Goal: Task Accomplishment & Management: Manage account settings

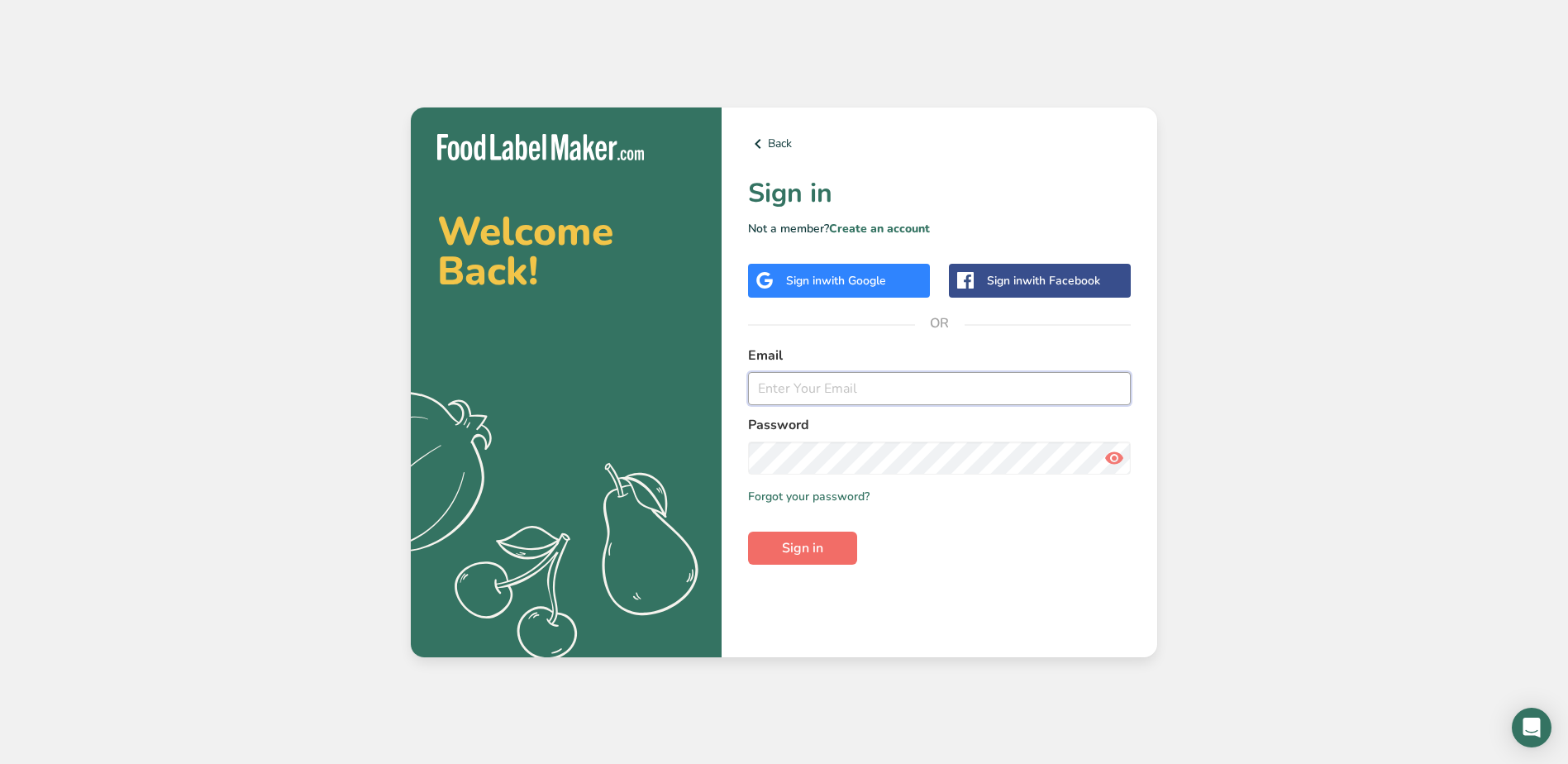
type input "[EMAIL_ADDRESS][DOMAIN_NAME]"
click at [801, 548] on span "Sign in" at bounding box center [802, 548] width 42 height 19
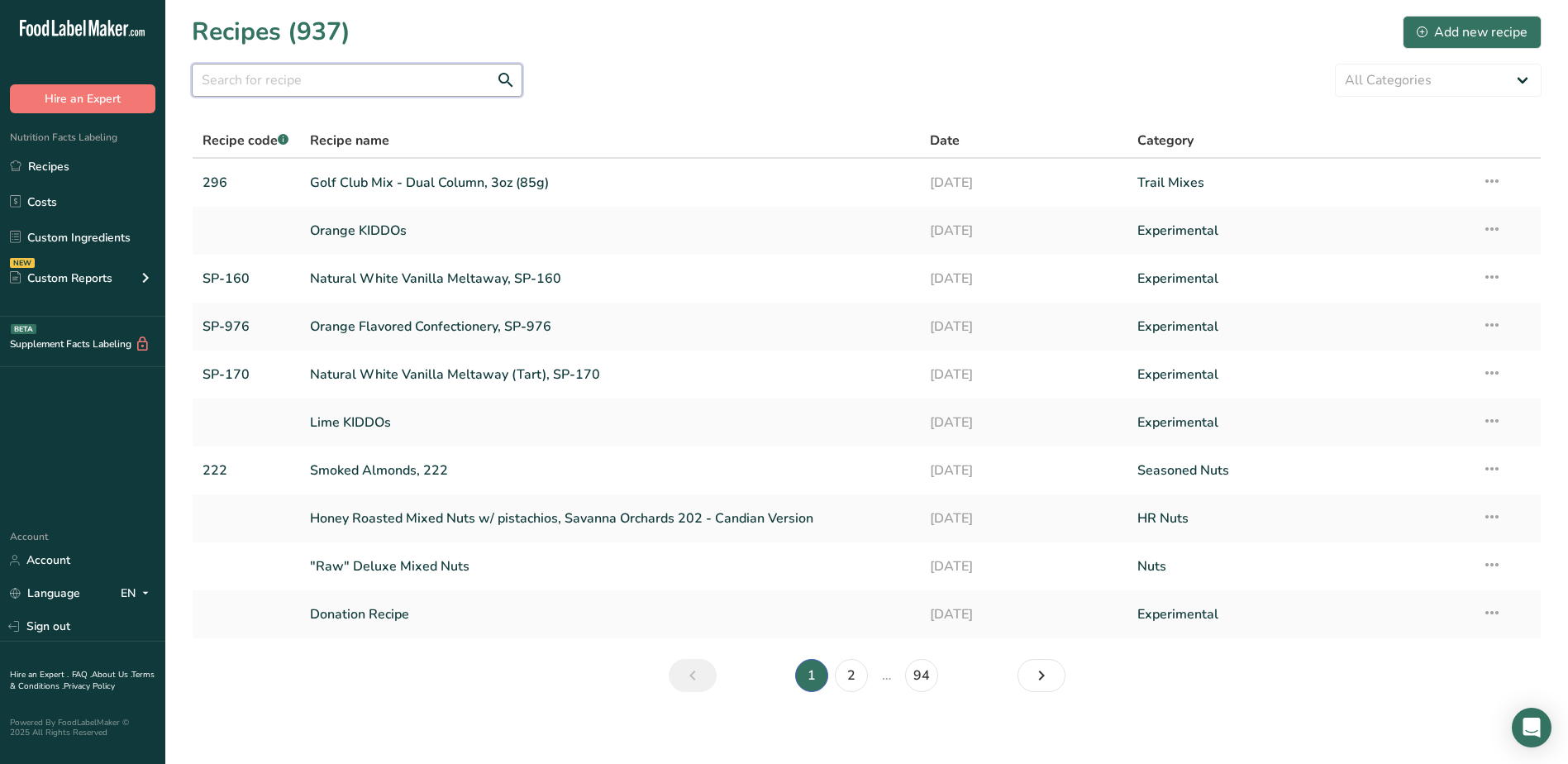
click at [316, 85] on input "text" at bounding box center [357, 81] width 330 height 33
click at [107, 230] on link "Custom Ingredients" at bounding box center [83, 237] width 165 height 31
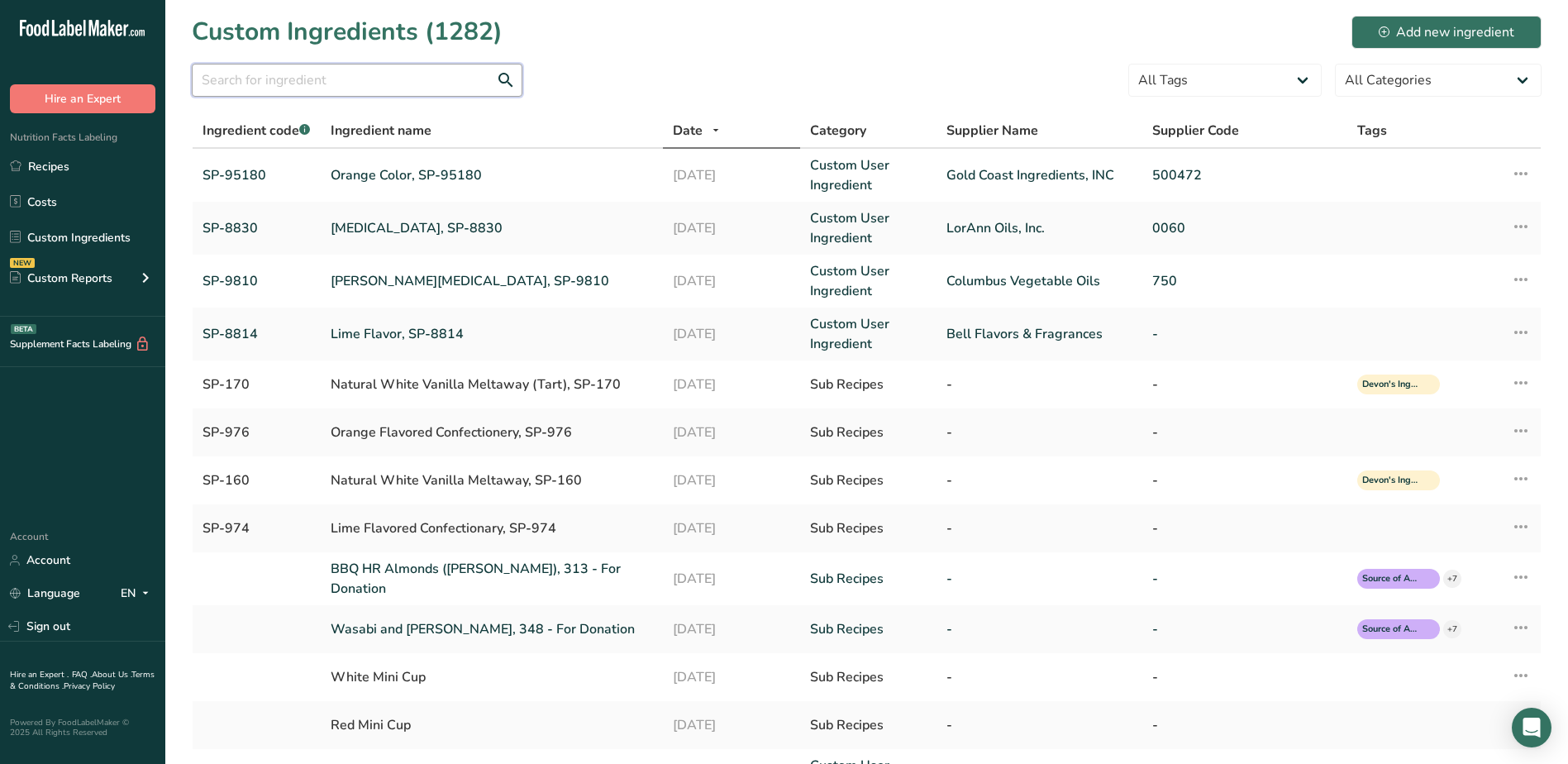
click at [281, 77] on input "text" at bounding box center [357, 81] width 330 height 33
type input "8916"
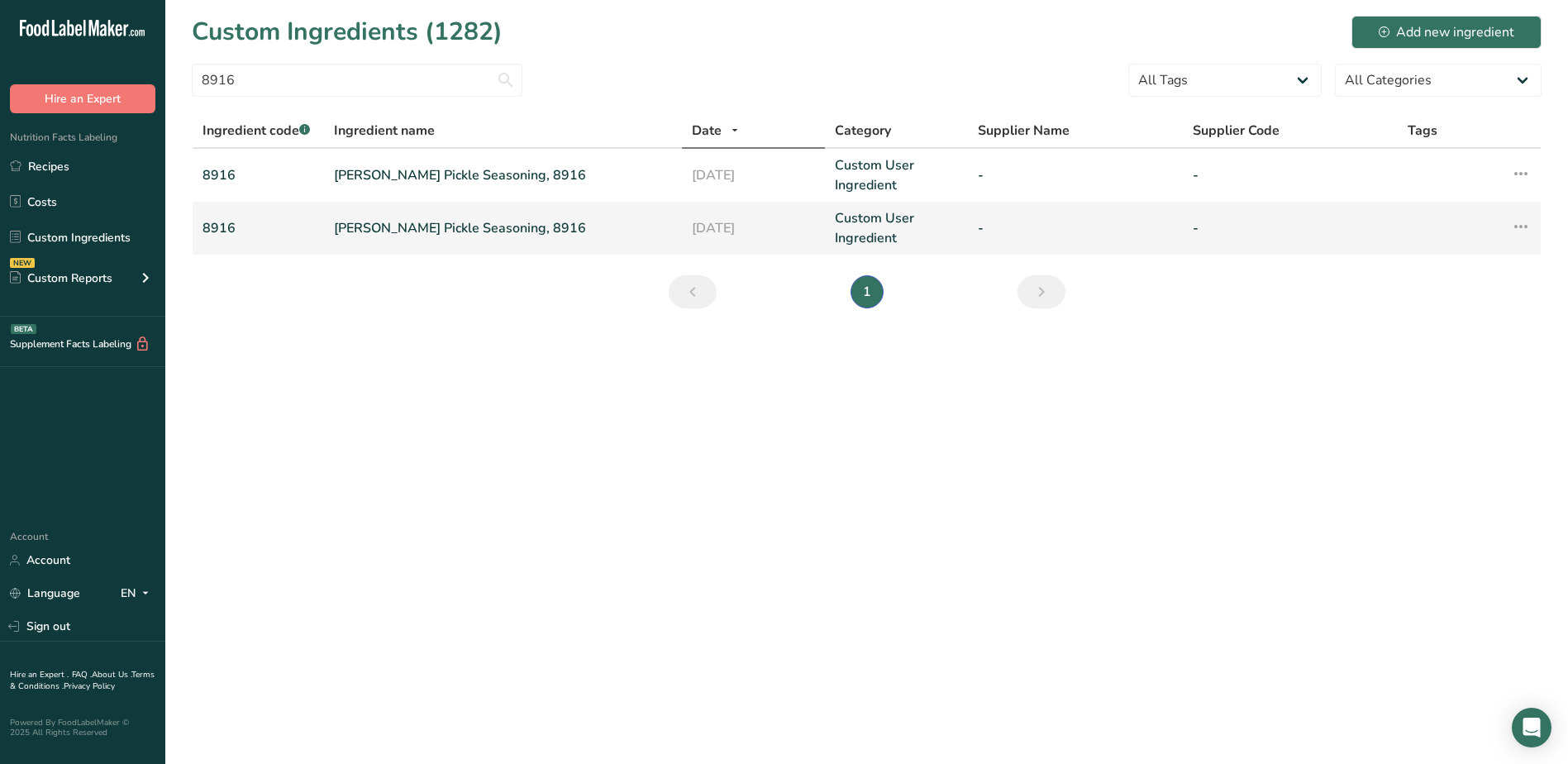
click at [1526, 227] on icon at bounding box center [1521, 226] width 19 height 30
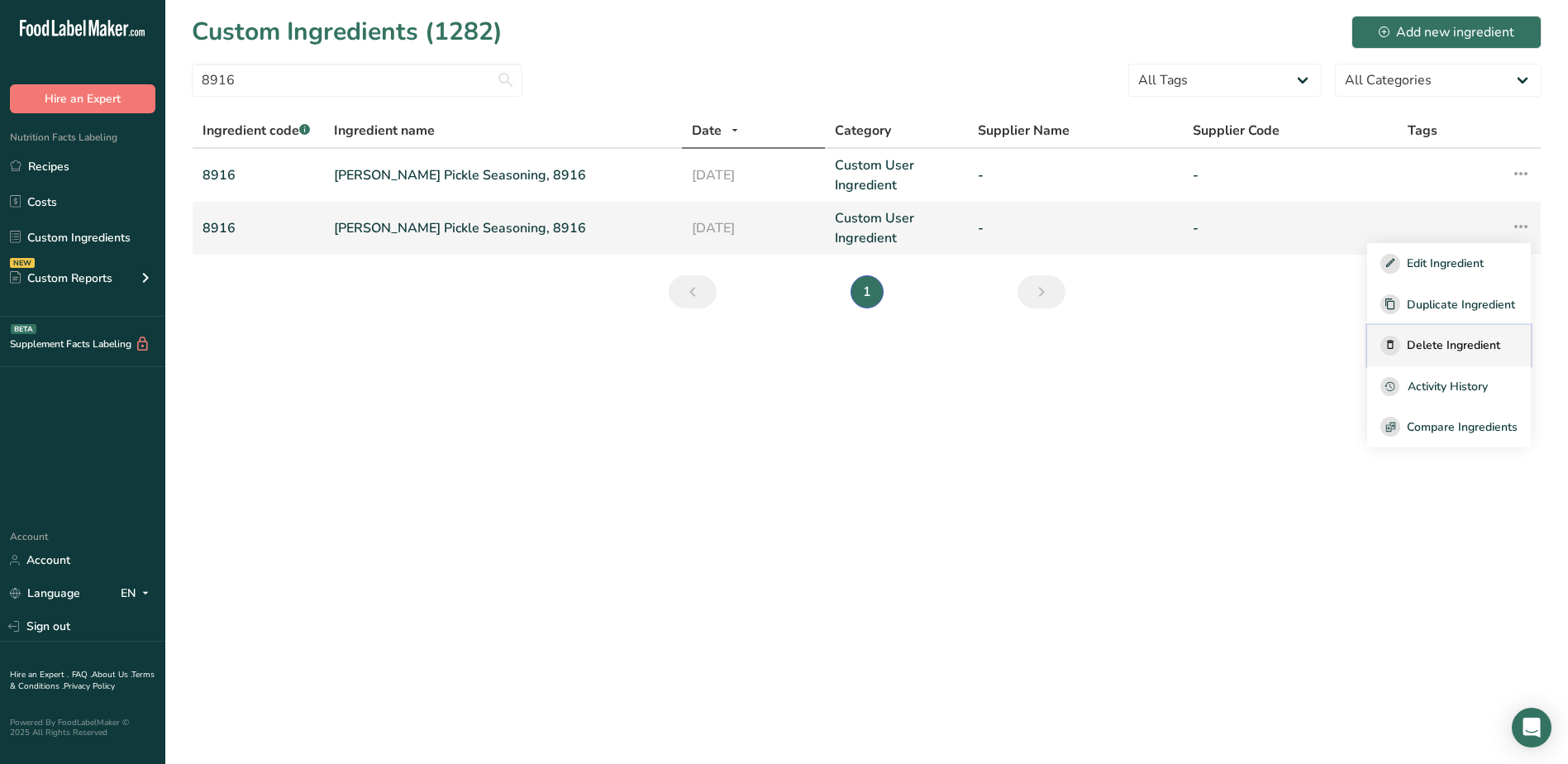
click at [1439, 346] on span "Delete Ingredient" at bounding box center [1453, 345] width 93 height 17
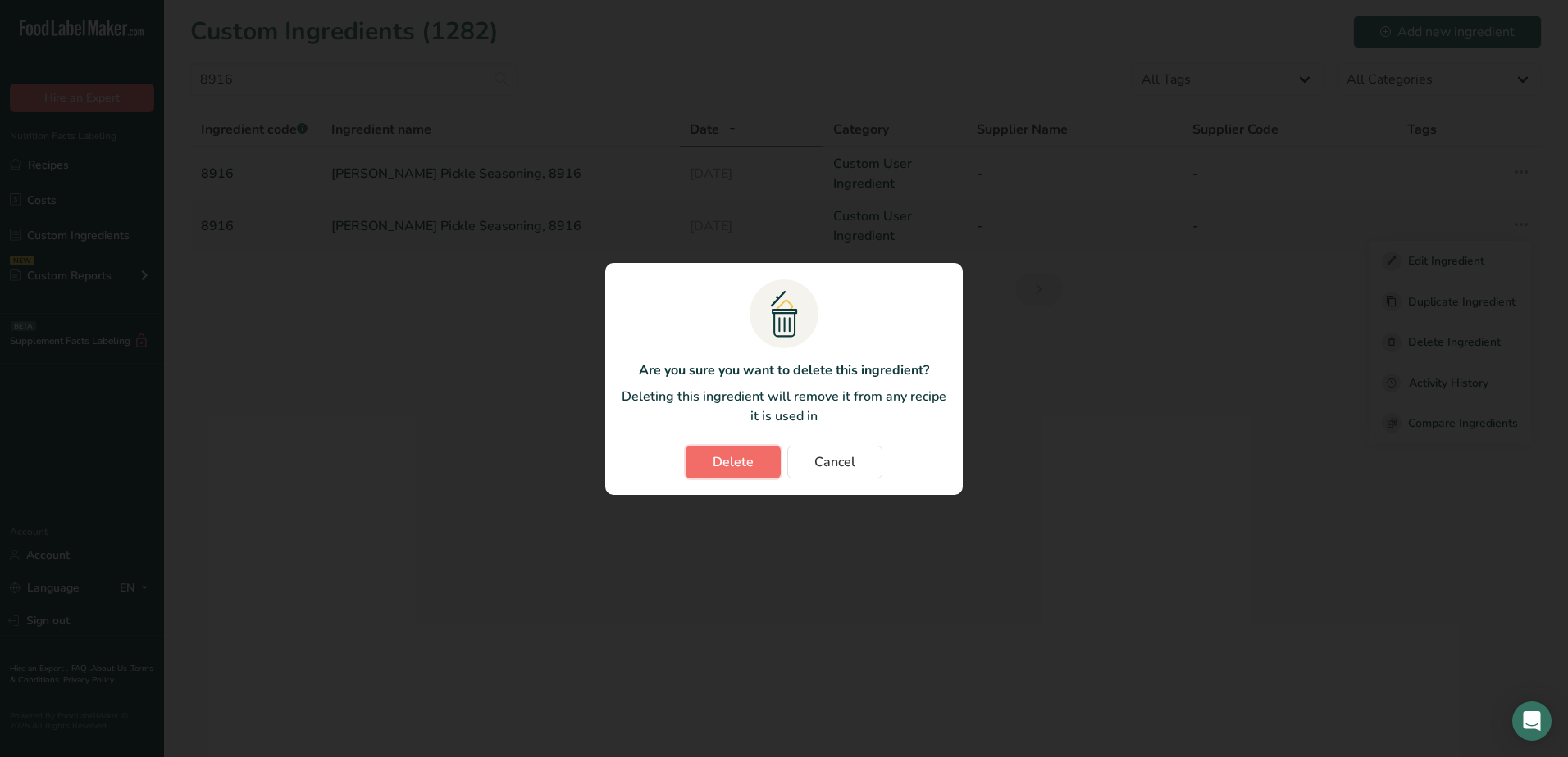
click at [757, 471] on button "Delete" at bounding box center [732, 462] width 95 height 33
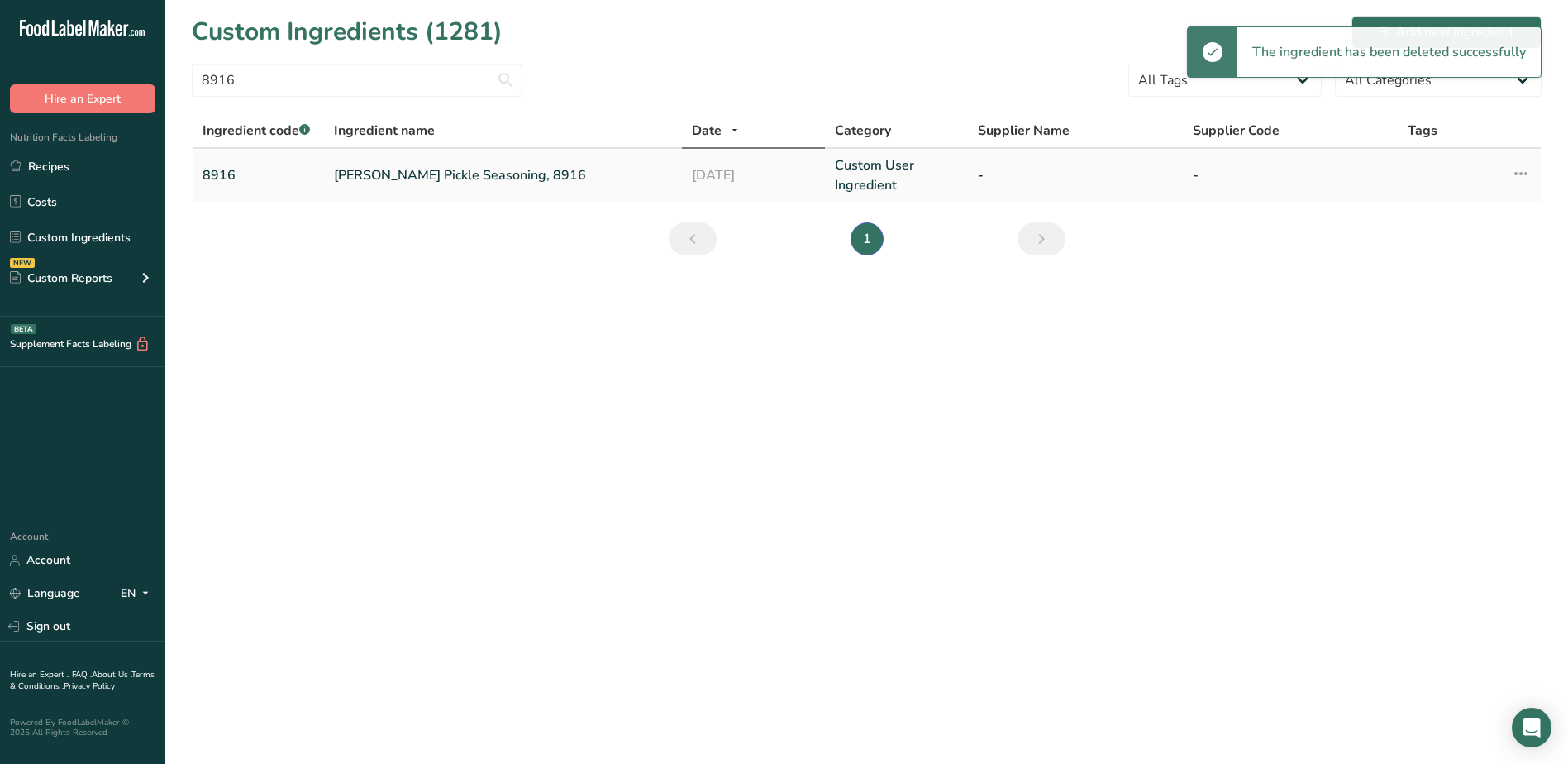
click at [408, 175] on link "[PERSON_NAME] Pickle Seasoning, 8916" at bounding box center [503, 175] width 338 height 19
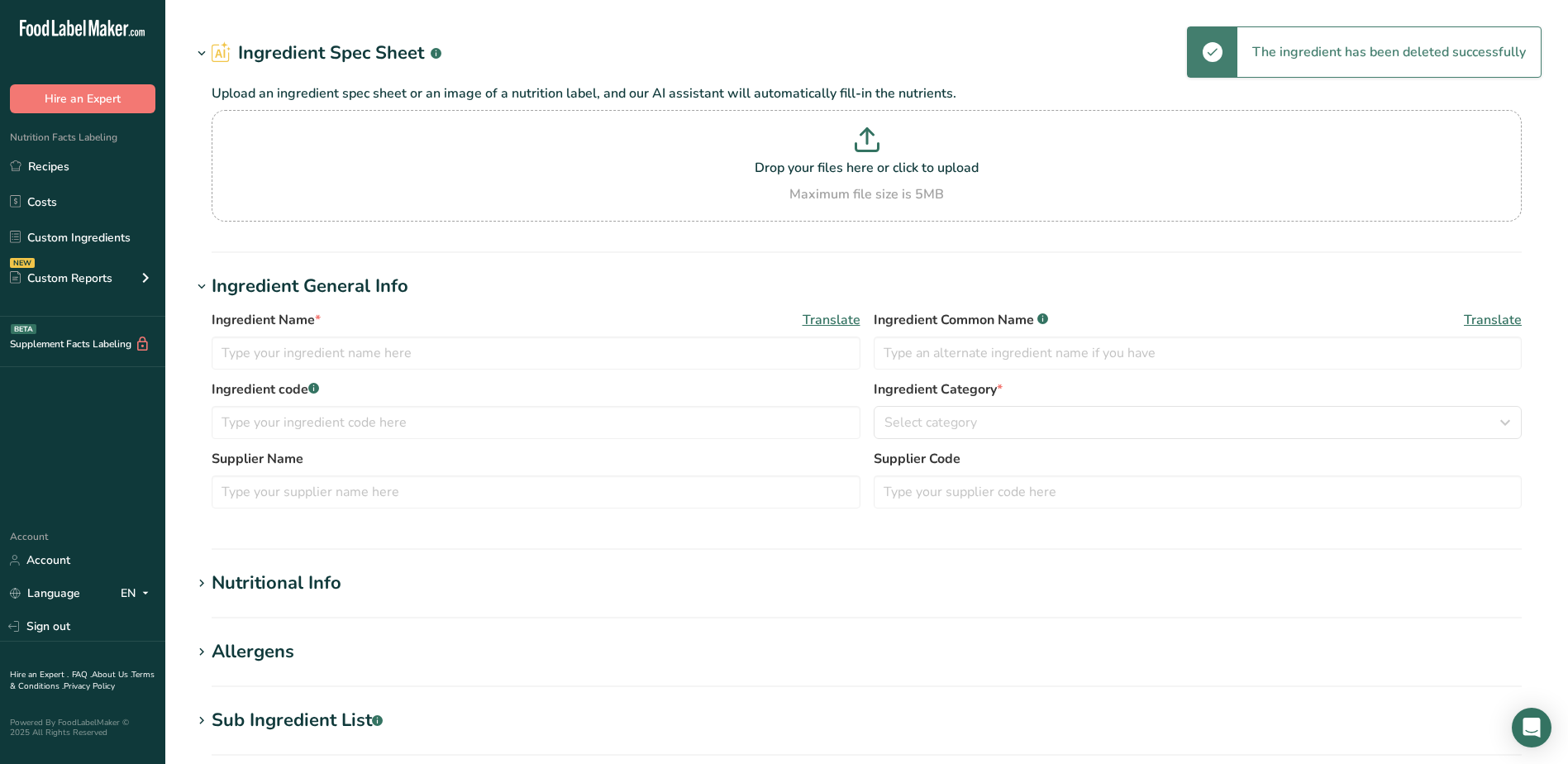
type input "[PERSON_NAME] Pickle Seasoning, 8916"
type input "8916"
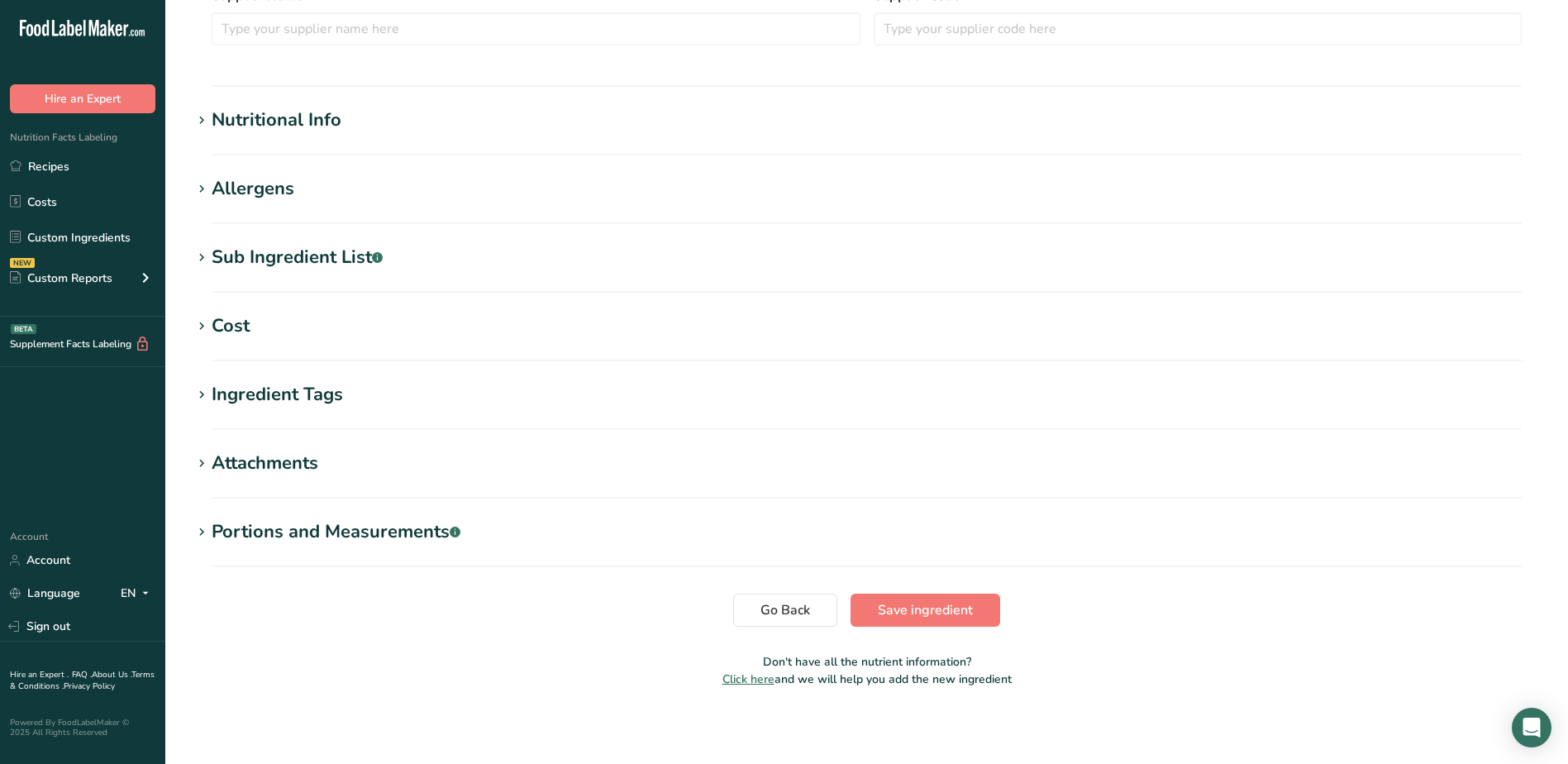
scroll to position [504, 0]
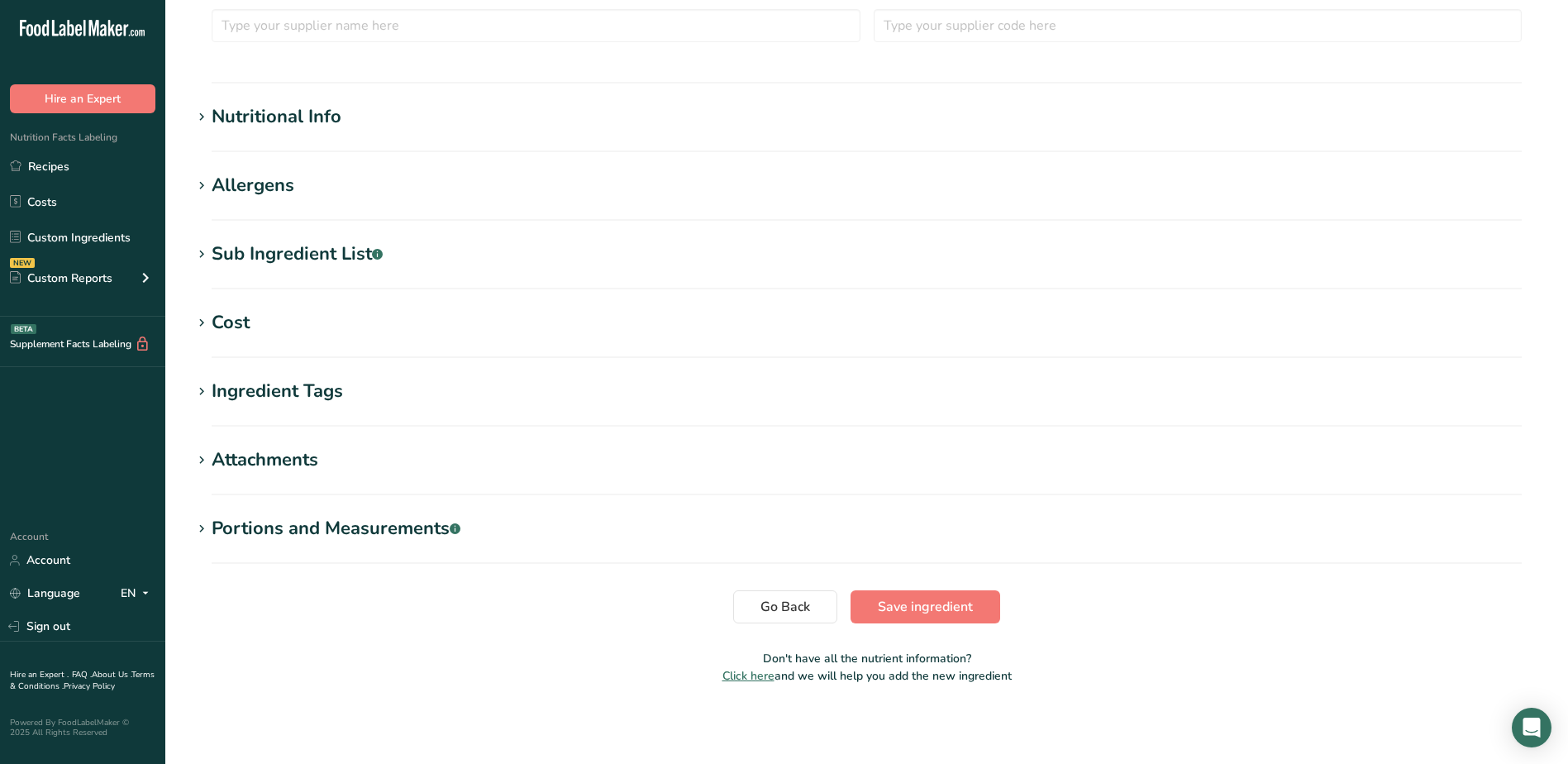
click at [269, 455] on div "Attachments" at bounding box center [265, 461] width 107 height 27
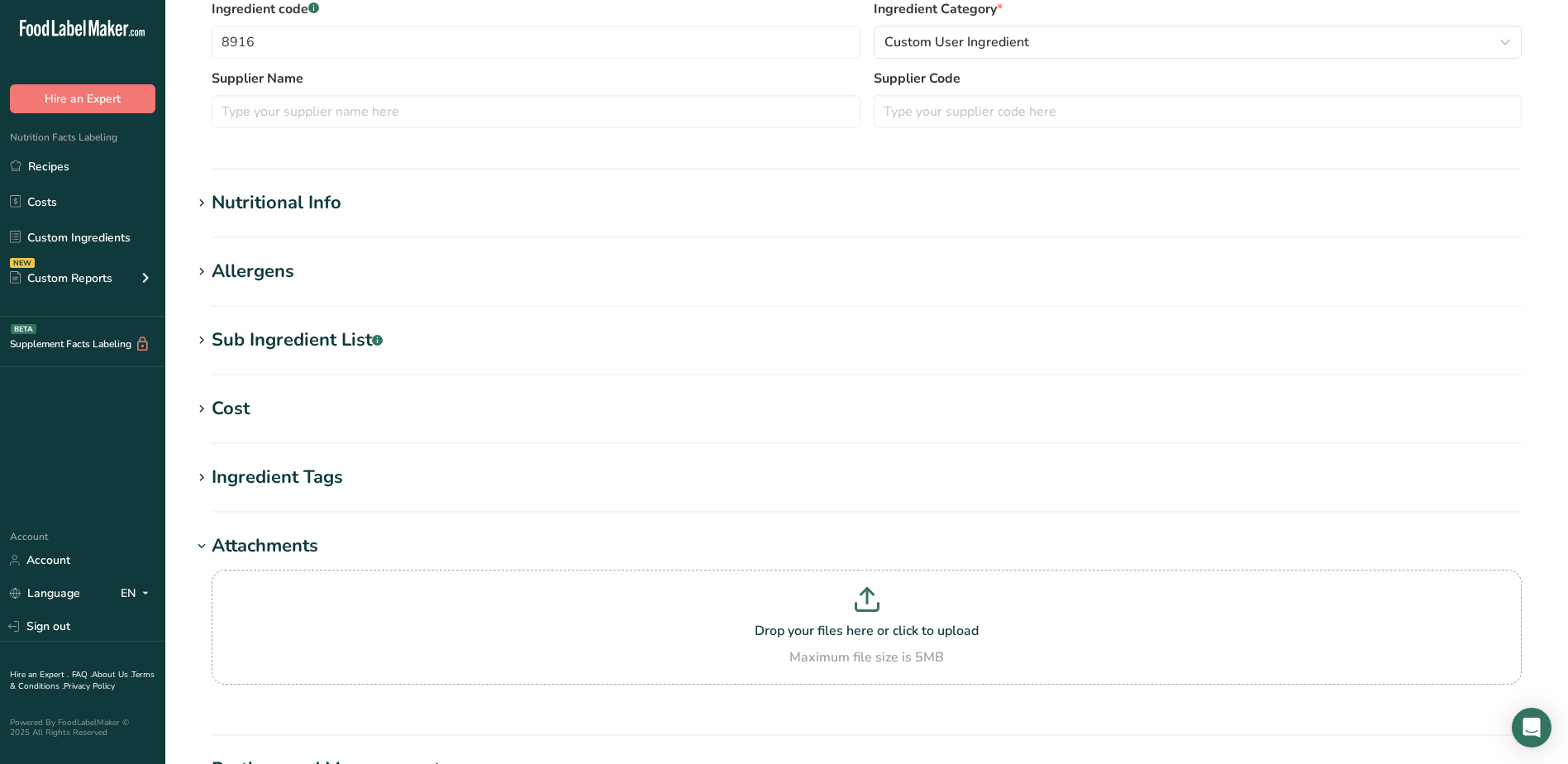
scroll to position [328, 0]
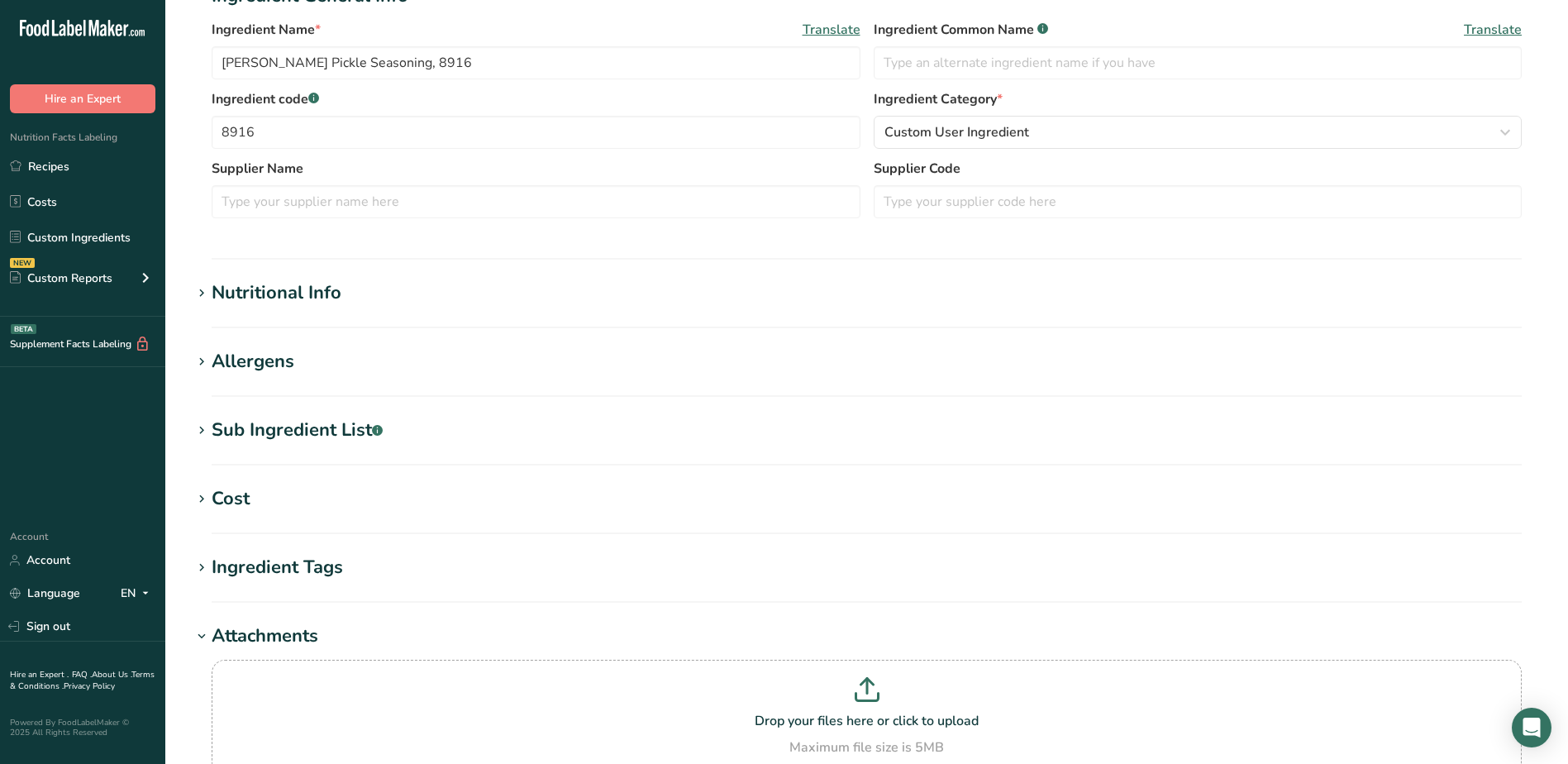
click at [297, 285] on div "Nutritional Info" at bounding box center [277, 294] width 130 height 27
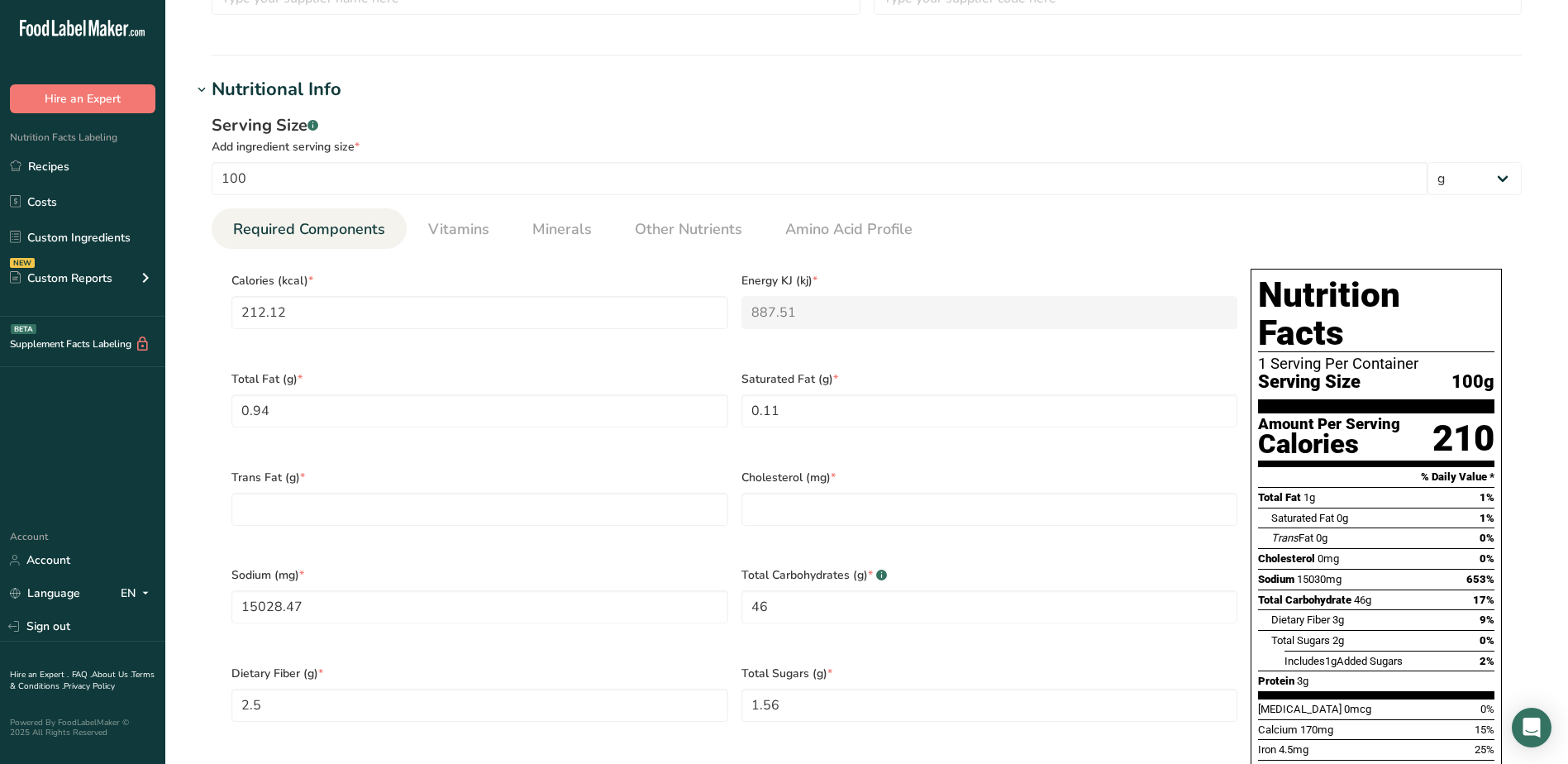
scroll to position [662, 0]
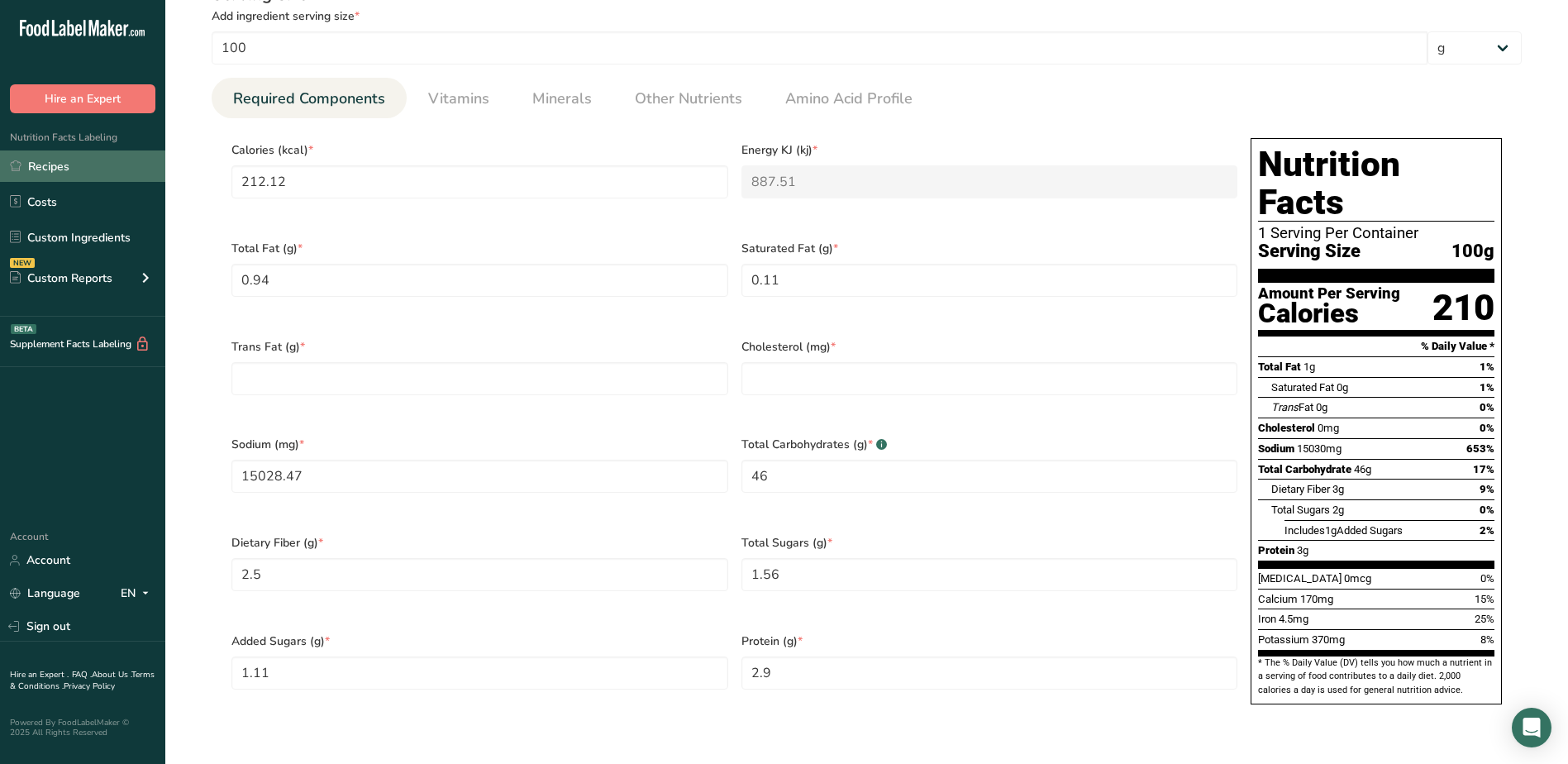
click at [52, 164] on link "Recipes" at bounding box center [83, 166] width 165 height 31
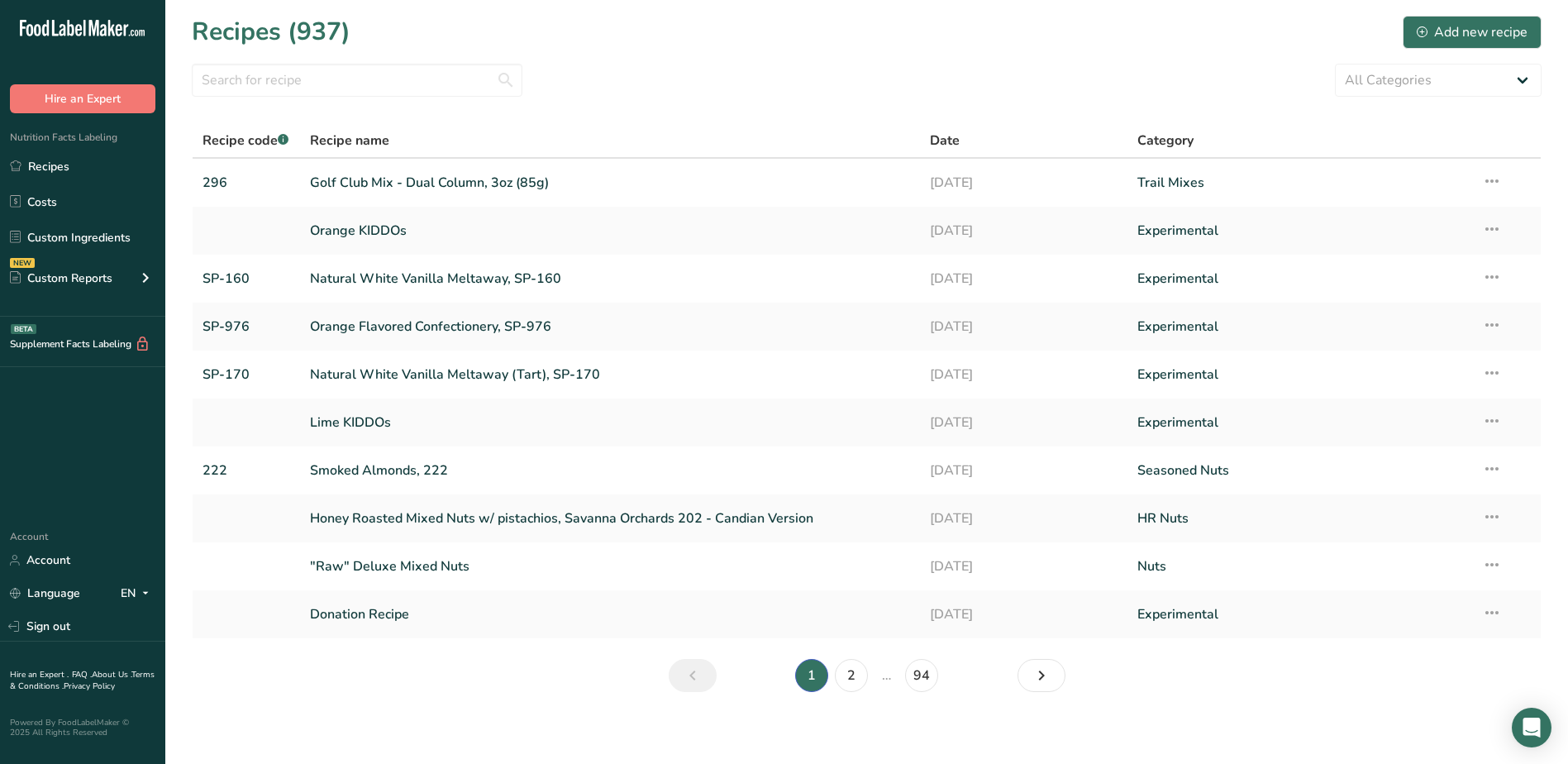
scroll to position [8, 0]
